Goal: Find specific page/section: Find specific page/section

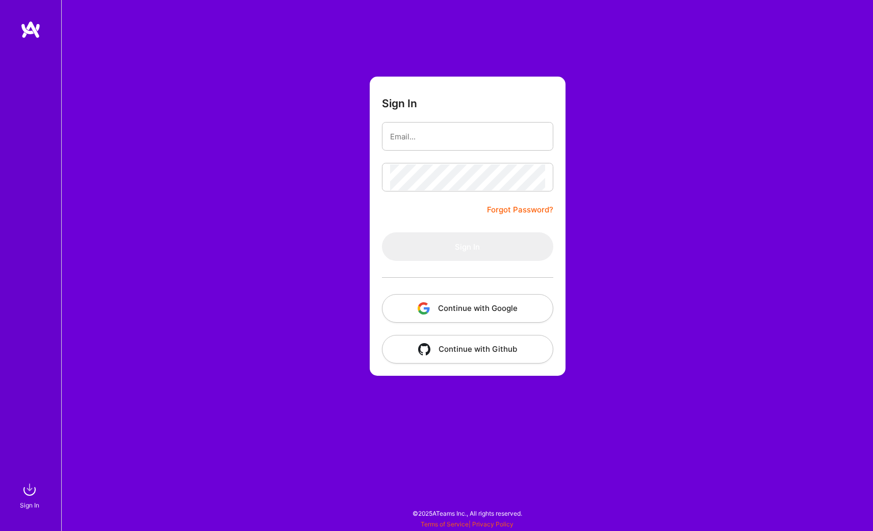
click at [459, 309] on button "Continue with Google" at bounding box center [467, 308] width 171 height 29
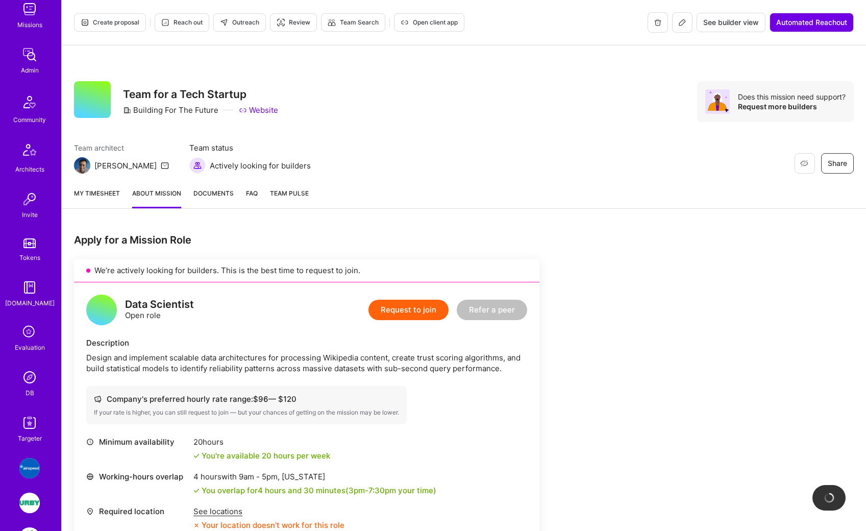
scroll to position [255, 0]
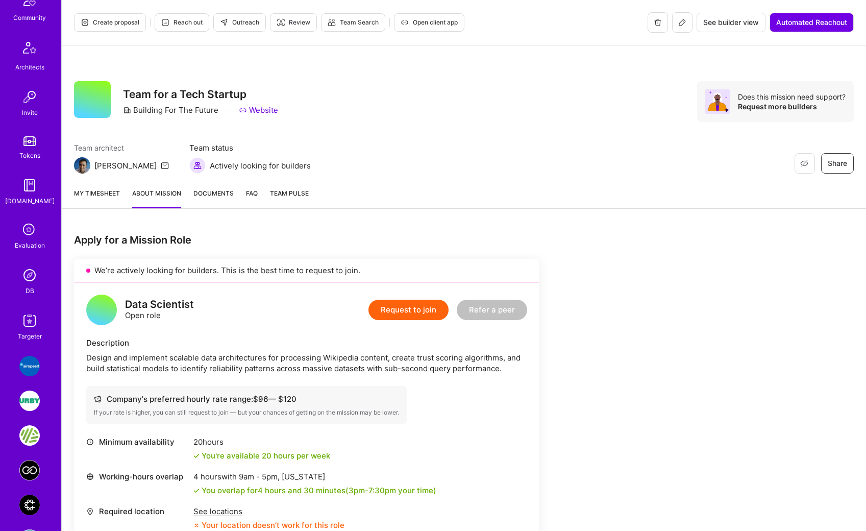
click at [24, 278] on img at bounding box center [29, 275] width 20 height 20
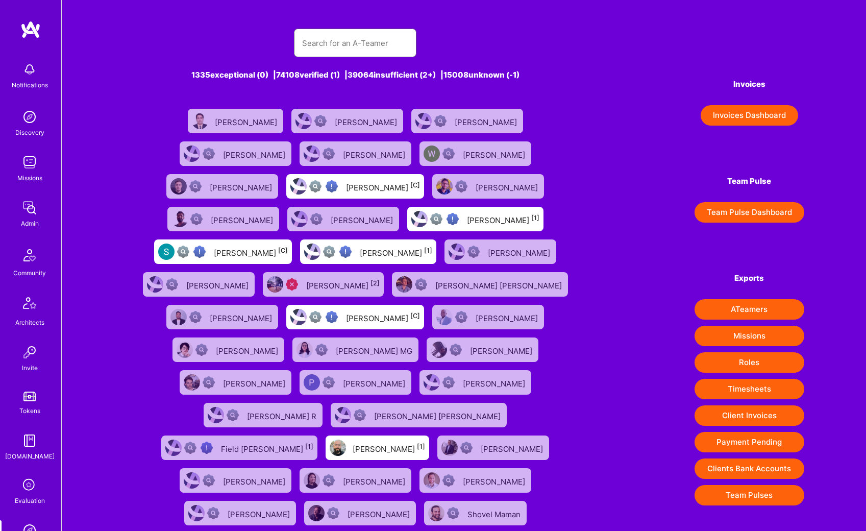
click at [353, 39] on input "text" at bounding box center [355, 43] width 106 height 26
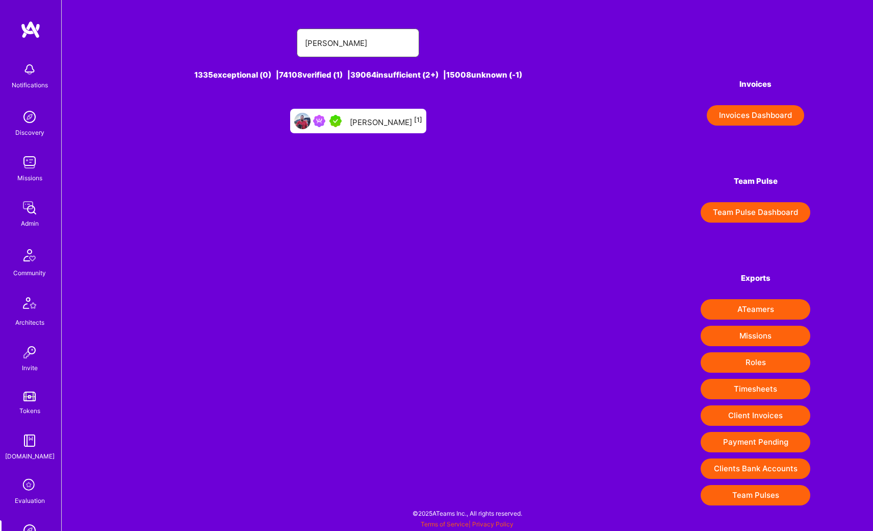
type input "[PERSON_NAME]"
click at [381, 123] on div "[PERSON_NAME] [1]" at bounding box center [386, 120] width 72 height 13
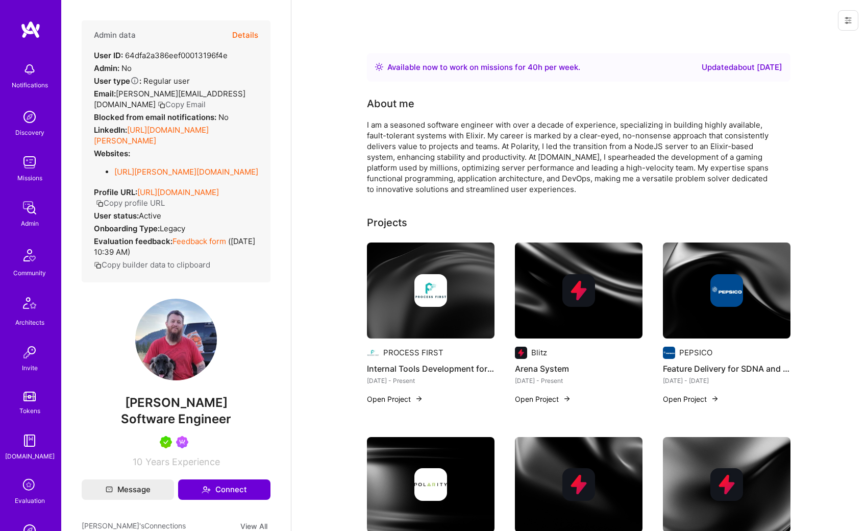
click at [173, 197] on link "[URL][DOMAIN_NAME]" at bounding box center [178, 192] width 82 height 10
